Goal: Task Accomplishment & Management: Manage account settings

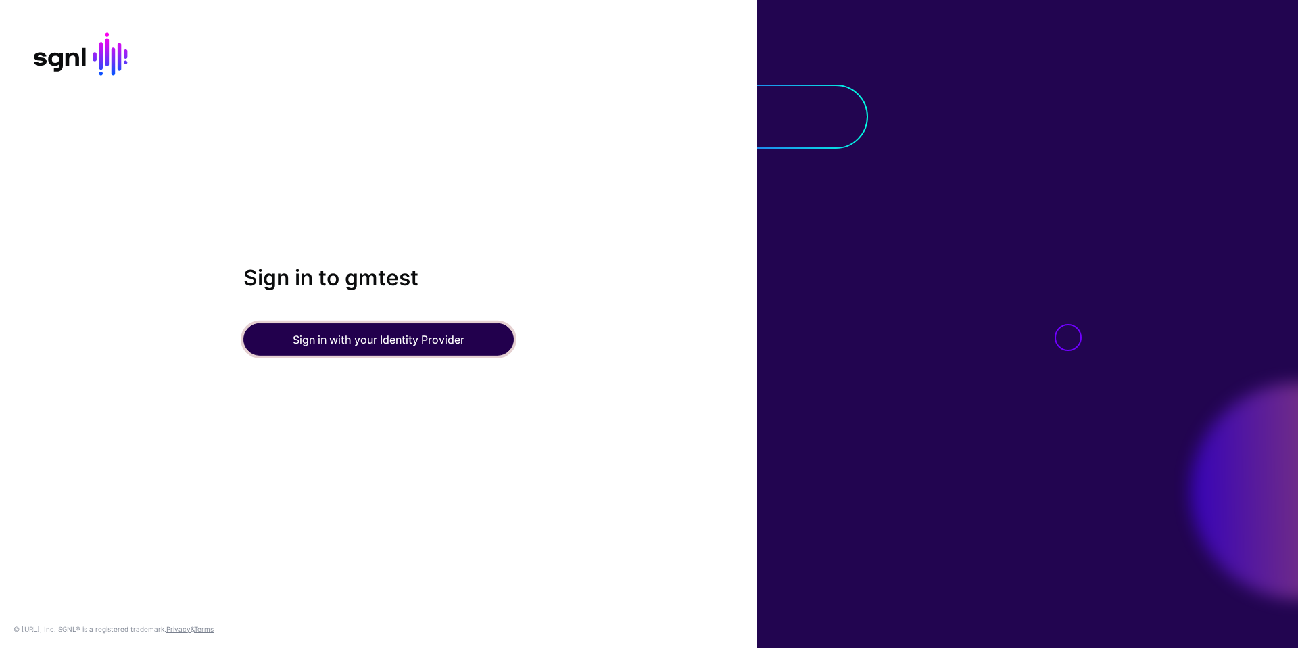
click at [329, 340] on button "Sign in with your Identity Provider" at bounding box center [378, 339] width 270 height 32
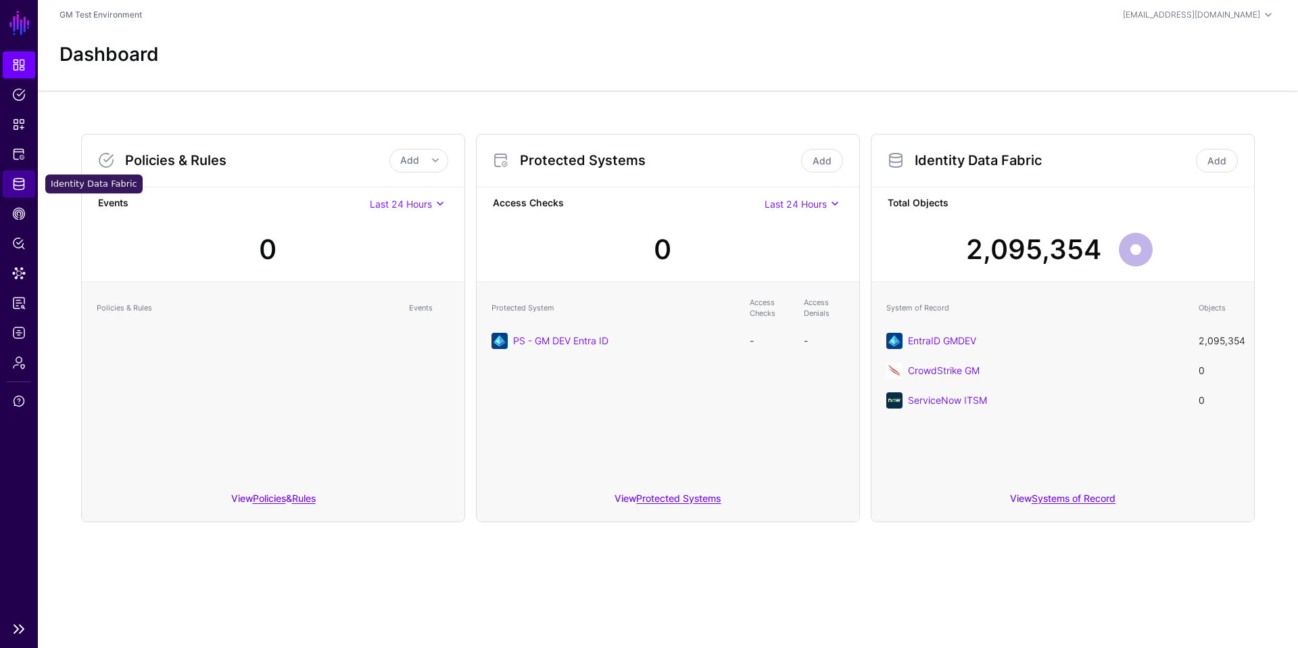
click at [17, 185] on span "Identity Data Fabric" at bounding box center [19, 184] width 14 height 14
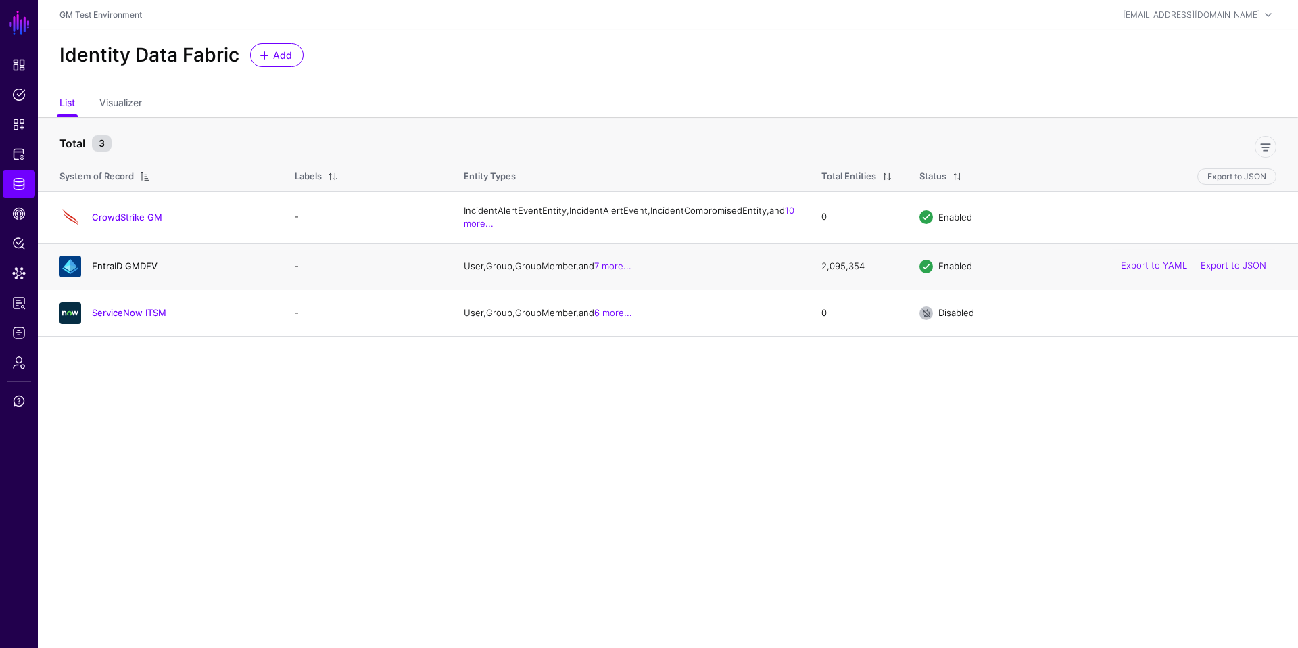
click at [107, 271] on link "EntraID GMDEV" at bounding box center [125, 265] width 66 height 11
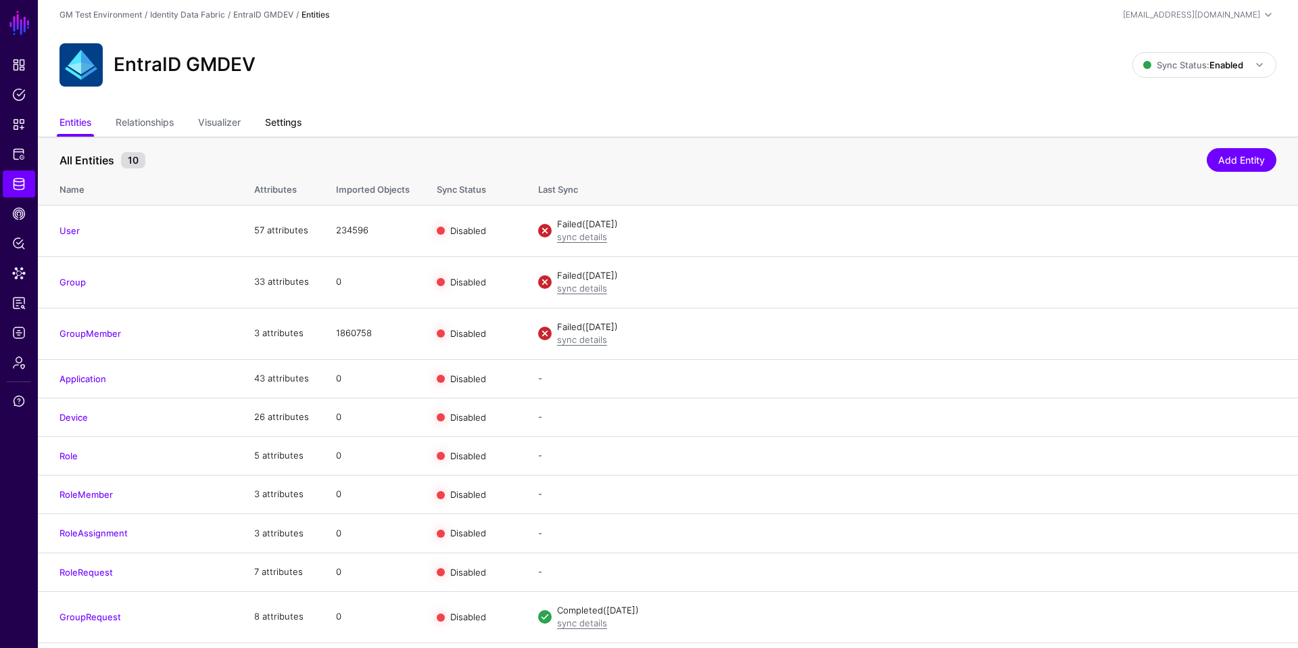
click at [296, 127] on link "Settings" at bounding box center [283, 124] width 37 height 26
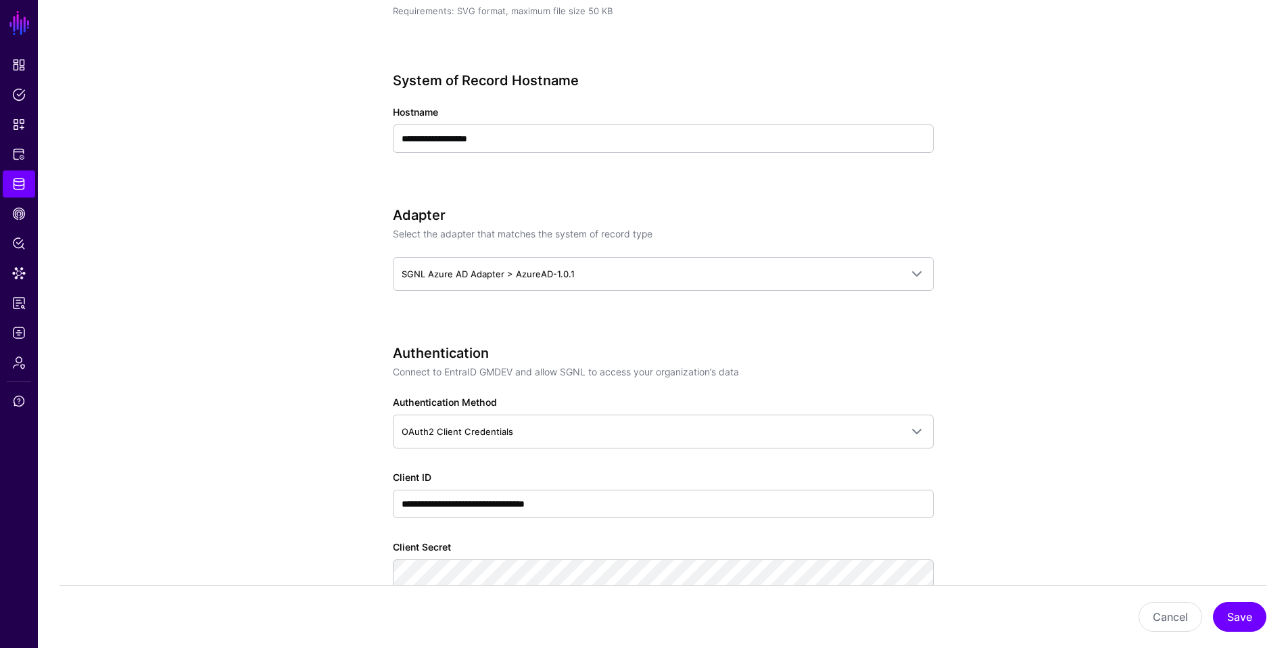
scroll to position [502, 0]
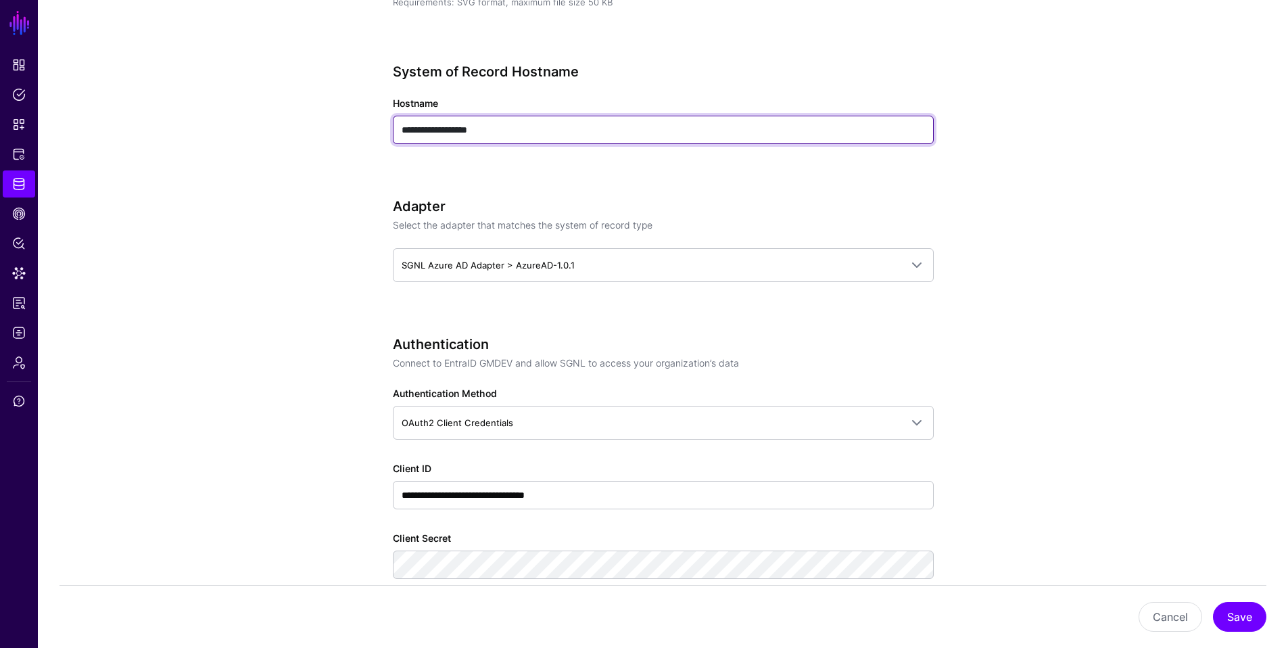
drag, startPoint x: 506, startPoint y: 133, endPoint x: 388, endPoint y: 132, distance: 118.3
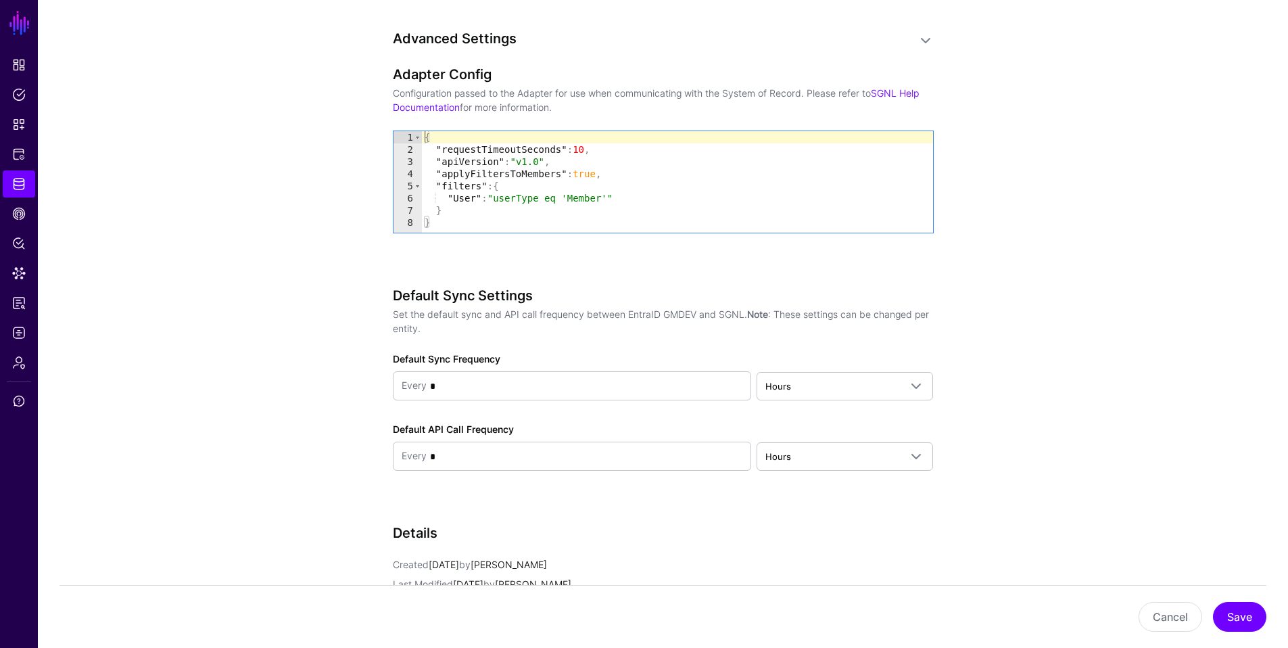
scroll to position [1378, 0]
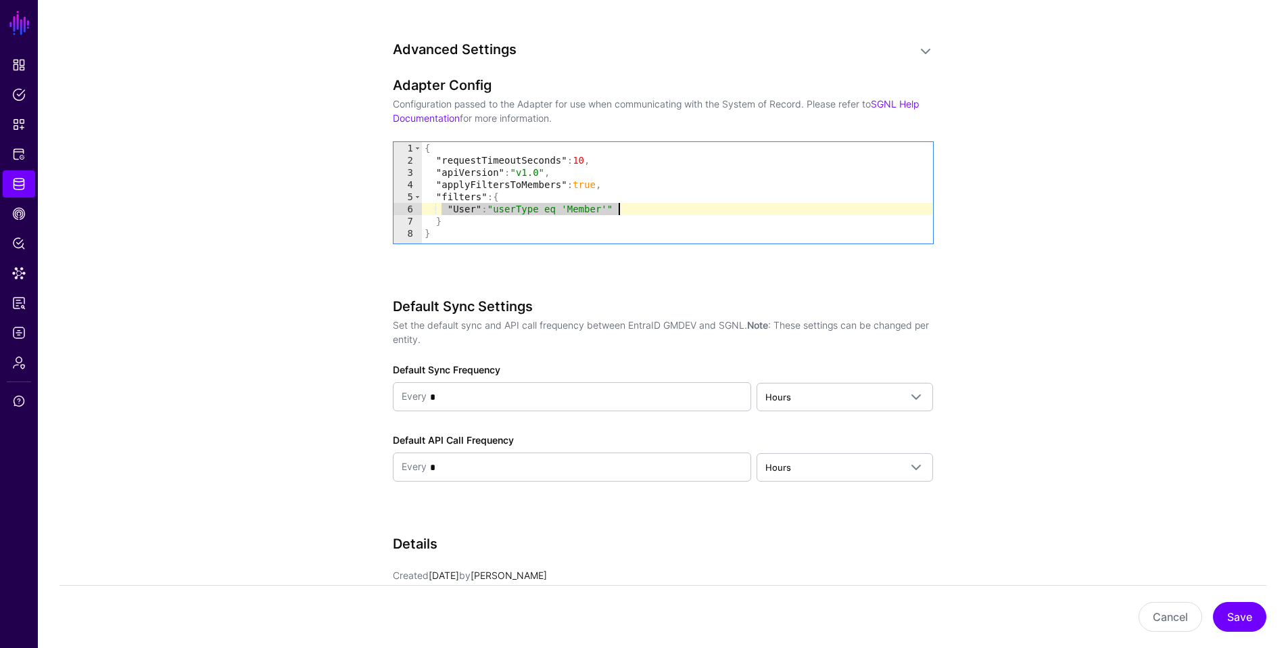
drag, startPoint x: 442, startPoint y: 209, endPoint x: 619, endPoint y: 212, distance: 177.2
click at [642, 208] on div "{ "requestTimeoutSeconds" : 10 , "apiVersion" : "v1.0" , "applyFiltersToMembers…" at bounding box center [677, 205] width 511 height 126
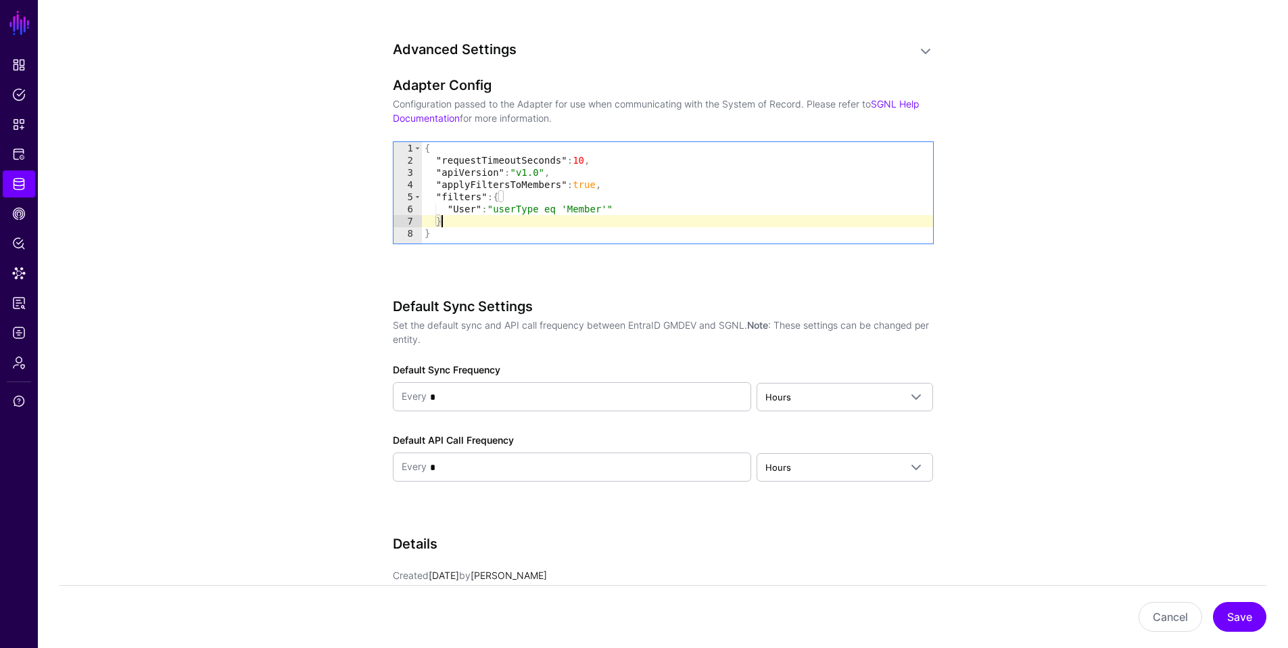
click at [573, 216] on div "{ "requestTimeoutSeconds" : 10 , "apiVersion" : "v1.0" , "applyFiltersToMembers…" at bounding box center [677, 205] width 511 height 126
type textarea "*"
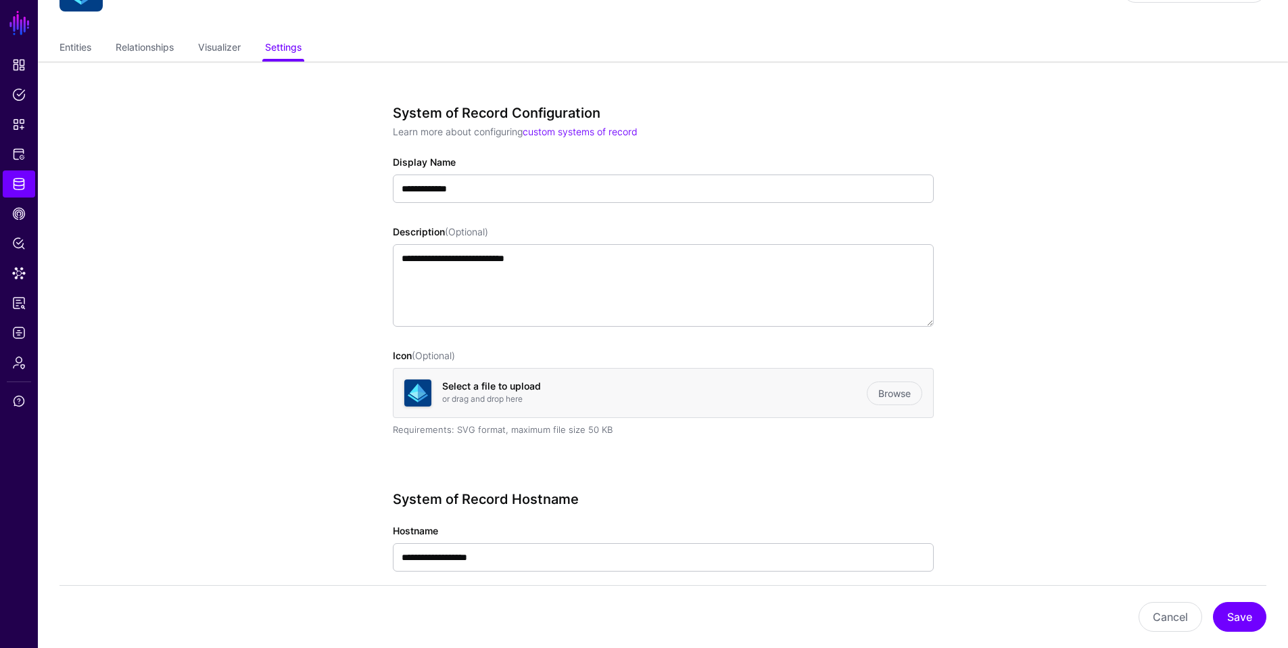
scroll to position [72, 0]
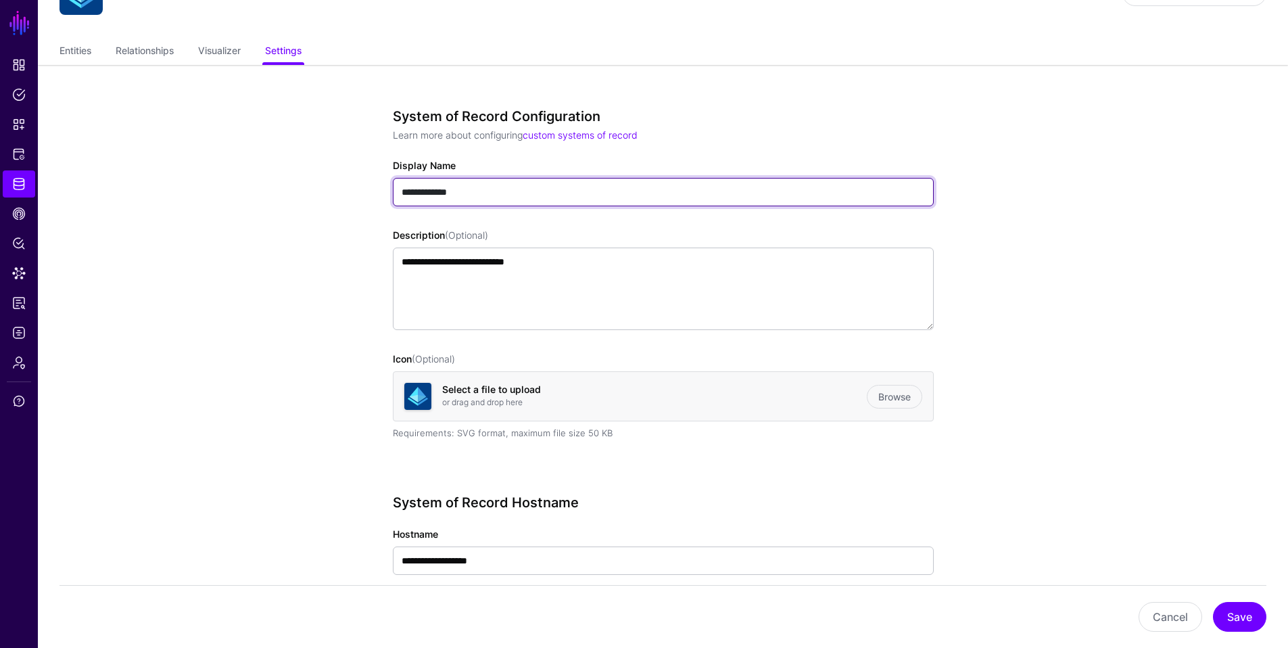
drag, startPoint x: 481, startPoint y: 195, endPoint x: 398, endPoint y: 193, distance: 83.8
click at [398, 193] on input "**********" at bounding box center [663, 192] width 541 height 28
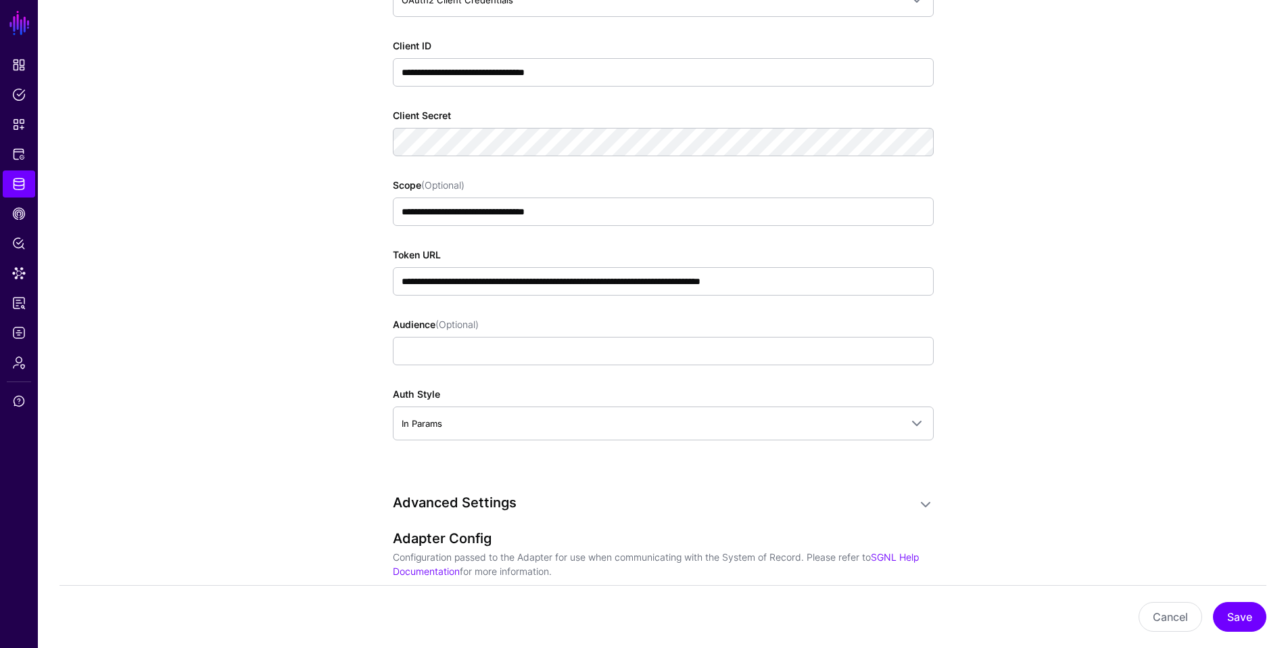
scroll to position [873, 0]
